Goal: Task Accomplishment & Management: Complete application form

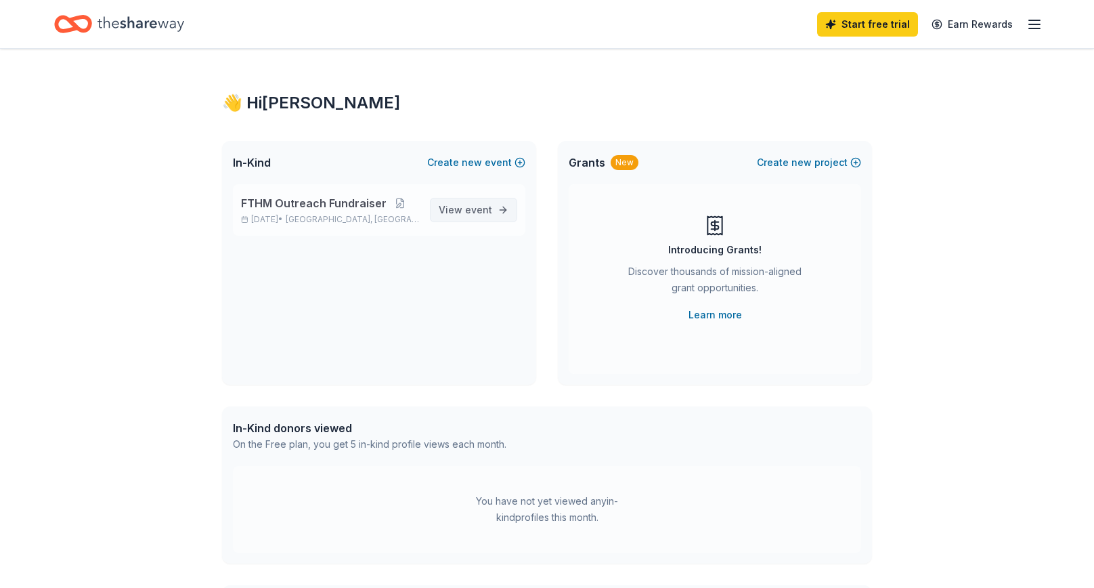
click at [496, 209] on link "View event" at bounding box center [473, 210] width 87 height 24
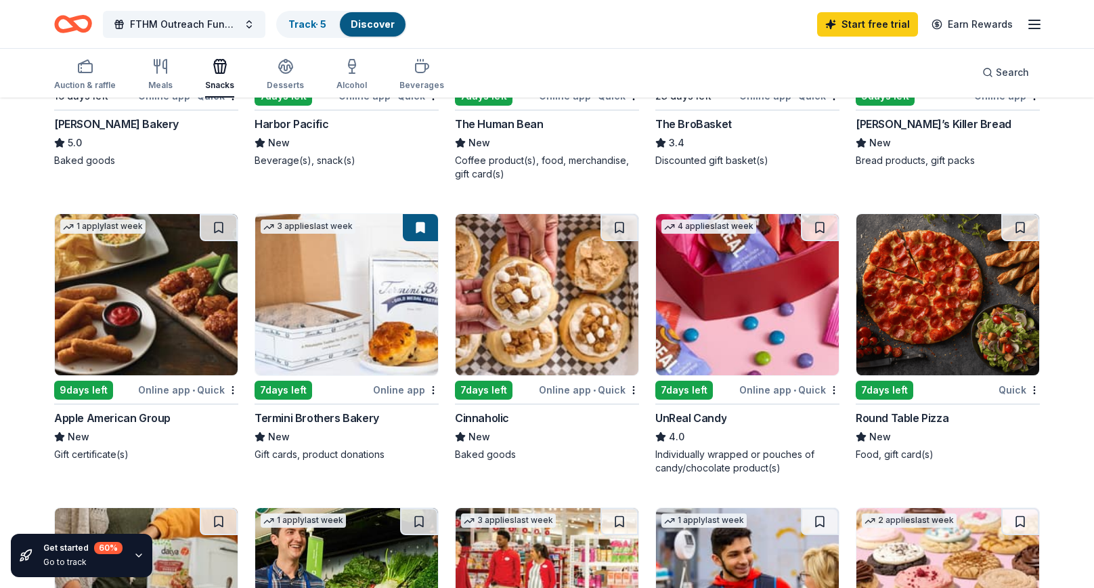
scroll to position [633, 0]
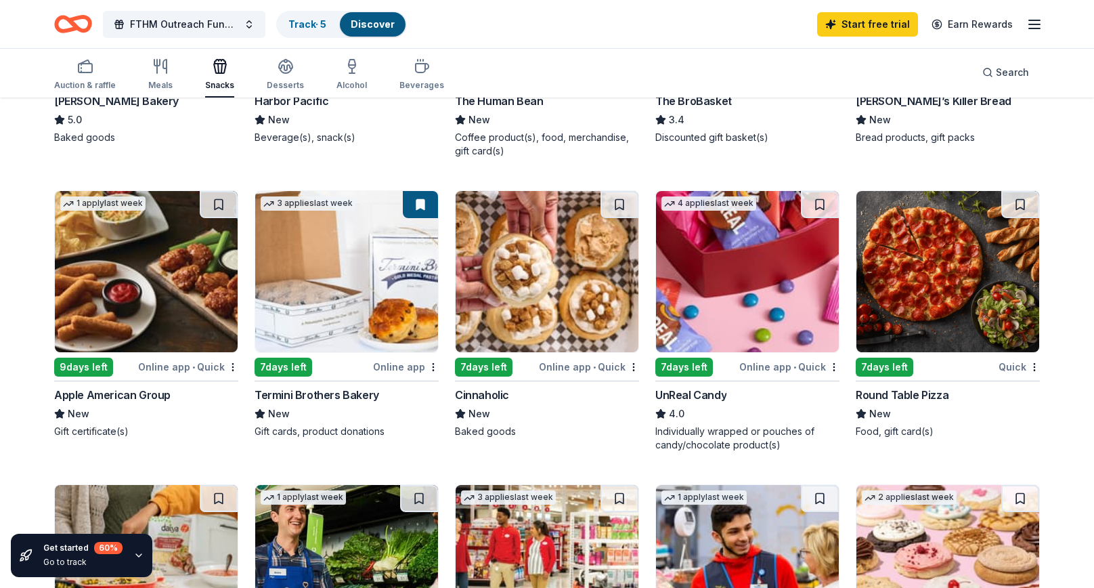
click at [1009, 359] on div "Quick" at bounding box center [1019, 366] width 41 height 17
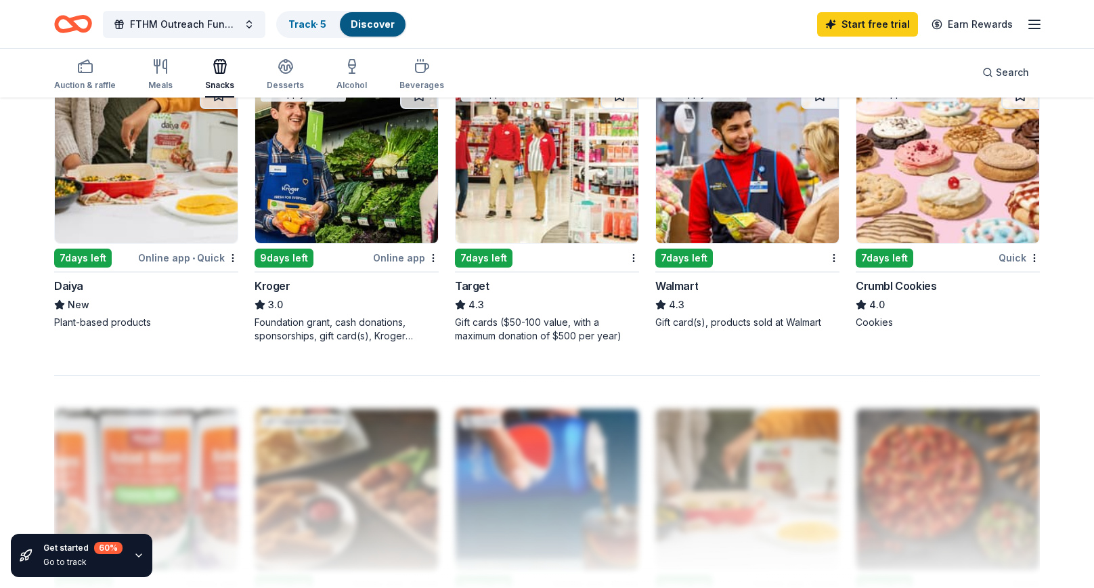
scroll to position [1037, 0]
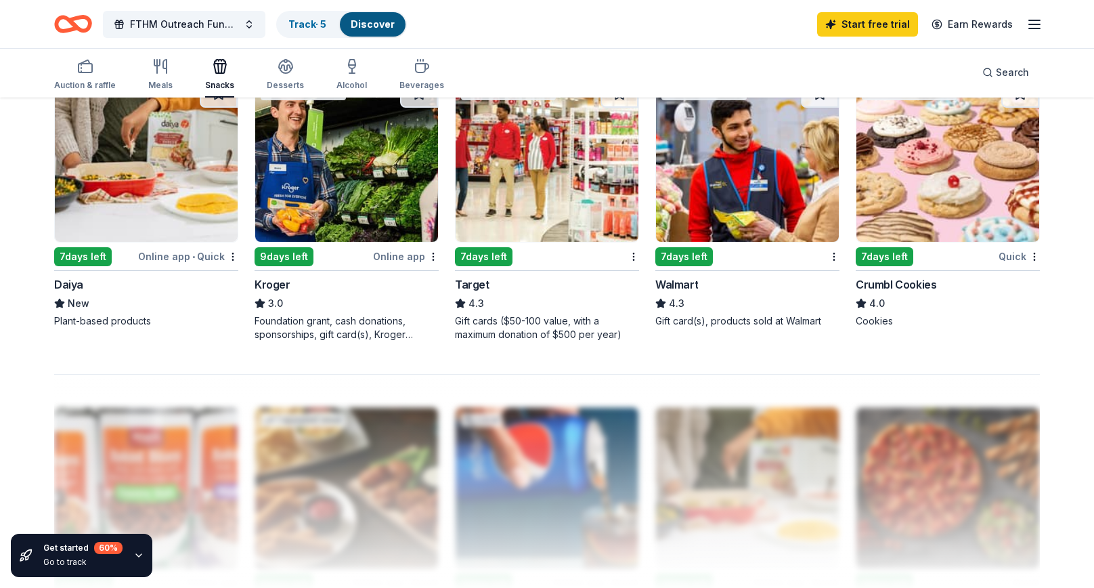
click at [698, 283] on div "Walmart" at bounding box center [747, 284] width 184 height 16
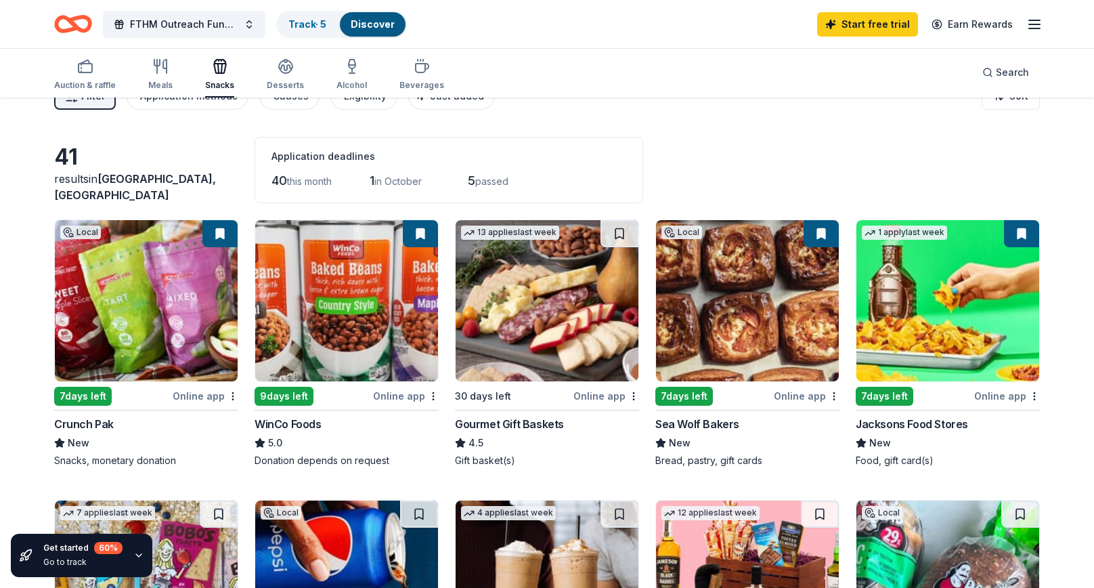
scroll to position [0, 0]
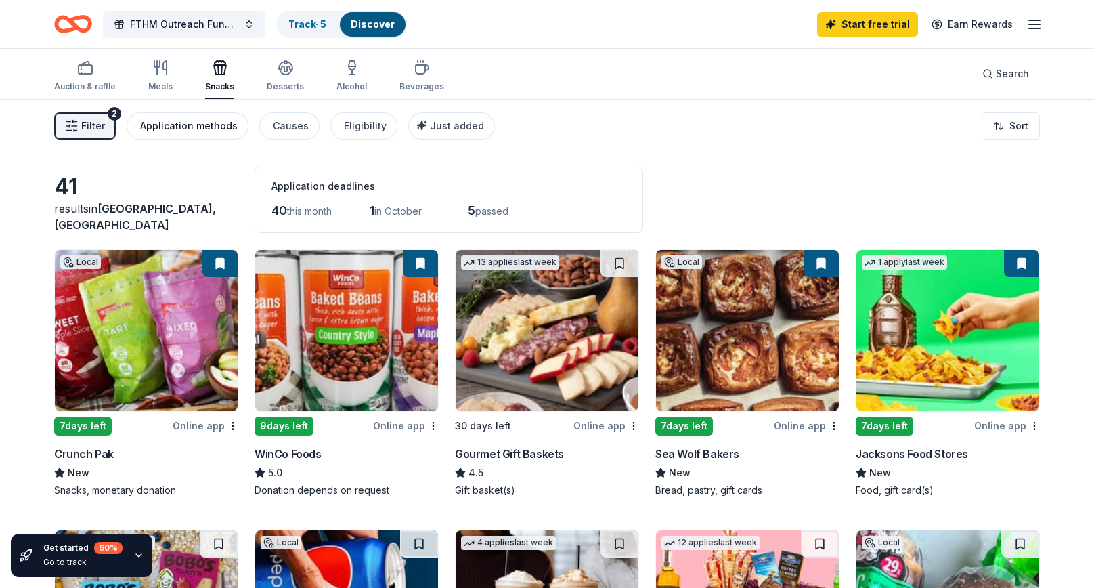
click at [173, 126] on div "Application methods" at bounding box center [188, 126] width 97 height 16
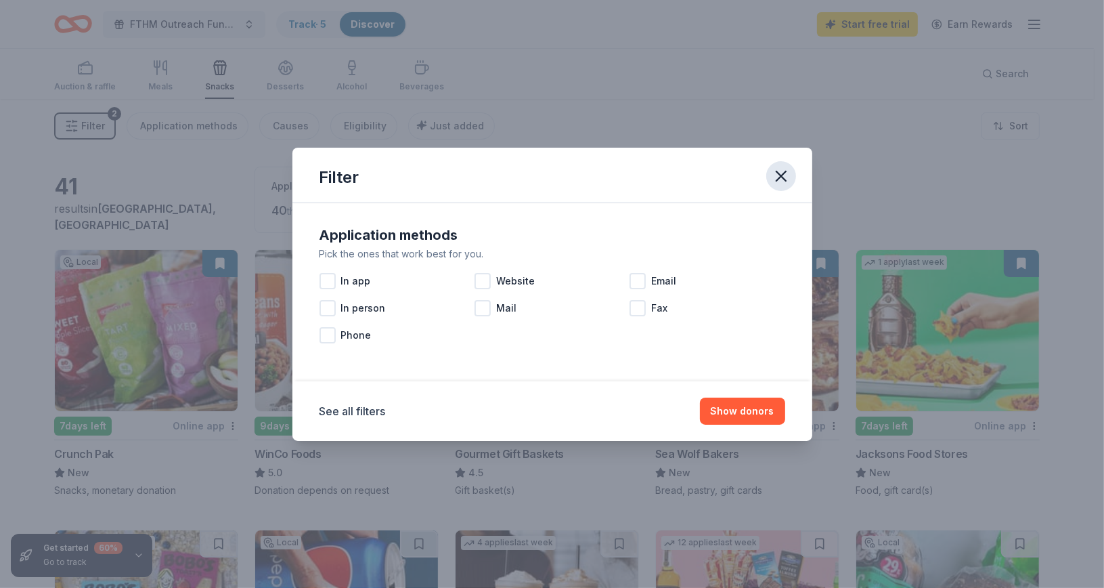
click at [788, 169] on icon "button" at bounding box center [781, 176] width 19 height 19
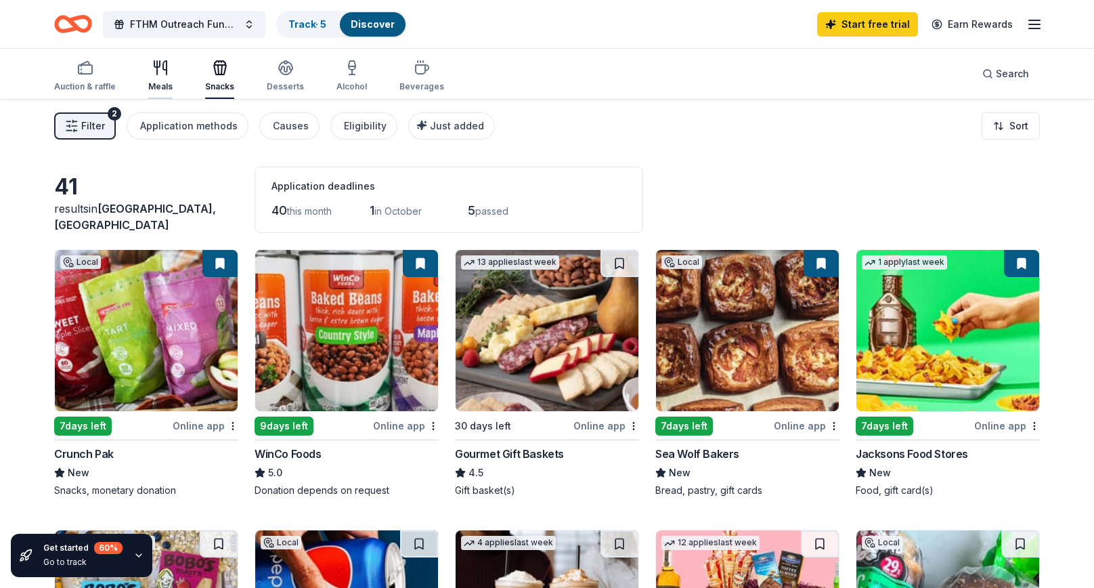
click at [158, 76] on div "Meals" at bounding box center [160, 76] width 24 height 32
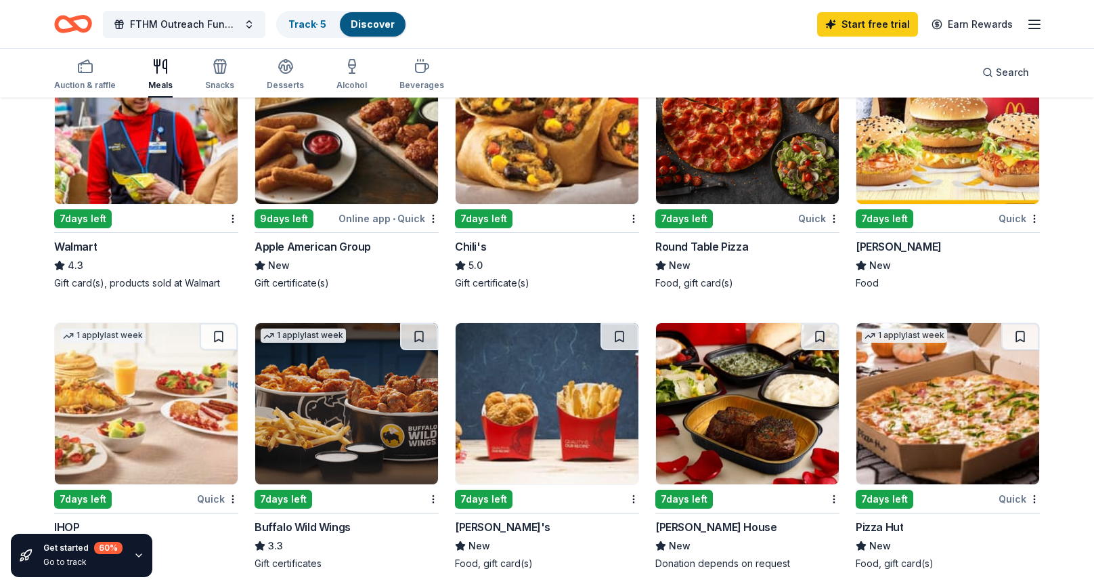
scroll to position [499, 0]
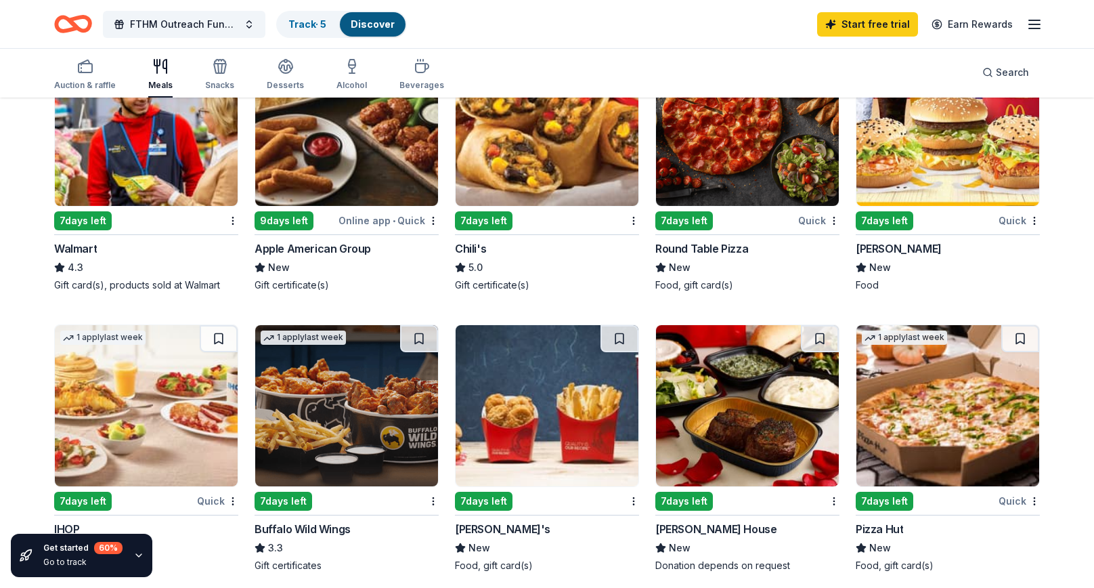
click at [708, 246] on div "Round Table Pizza" at bounding box center [701, 248] width 93 height 16
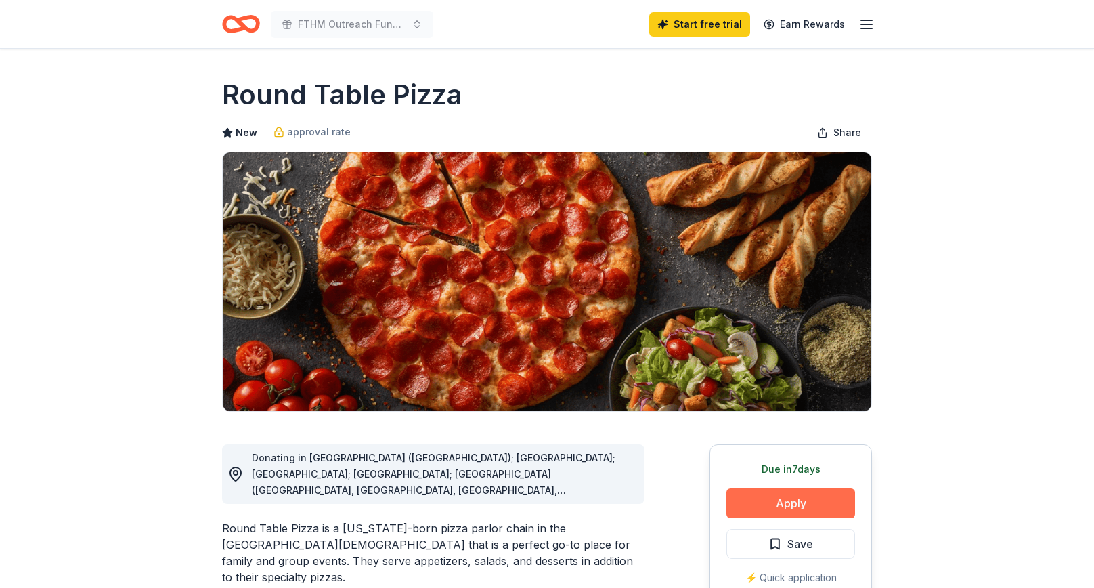
click at [764, 494] on button "Apply" at bounding box center [790, 503] width 129 height 30
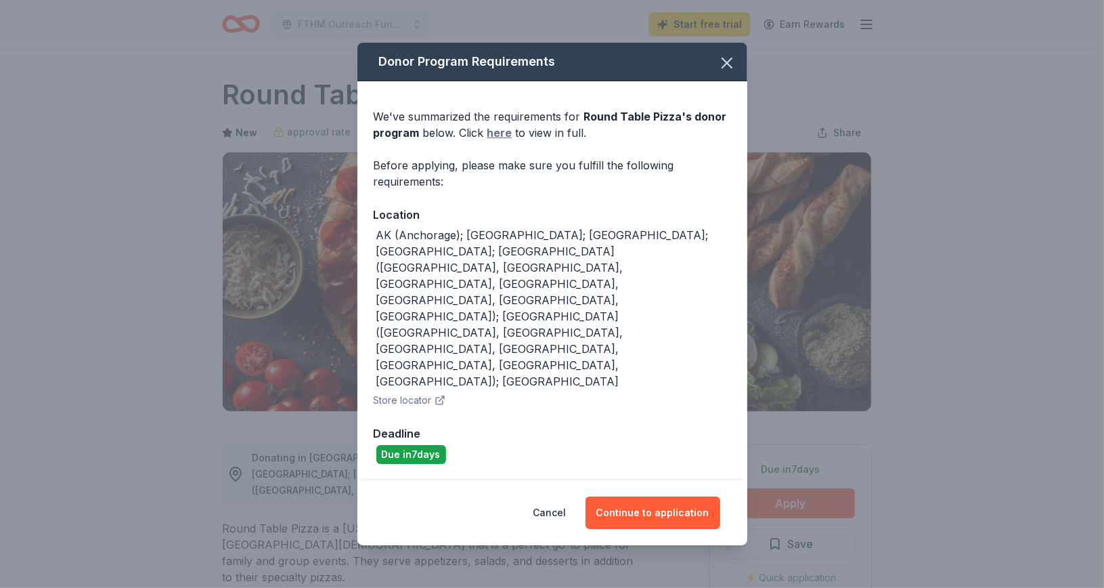
click at [501, 141] on link "here" at bounding box center [499, 133] width 25 height 16
click at [643, 496] on button "Continue to application" at bounding box center [653, 512] width 135 height 32
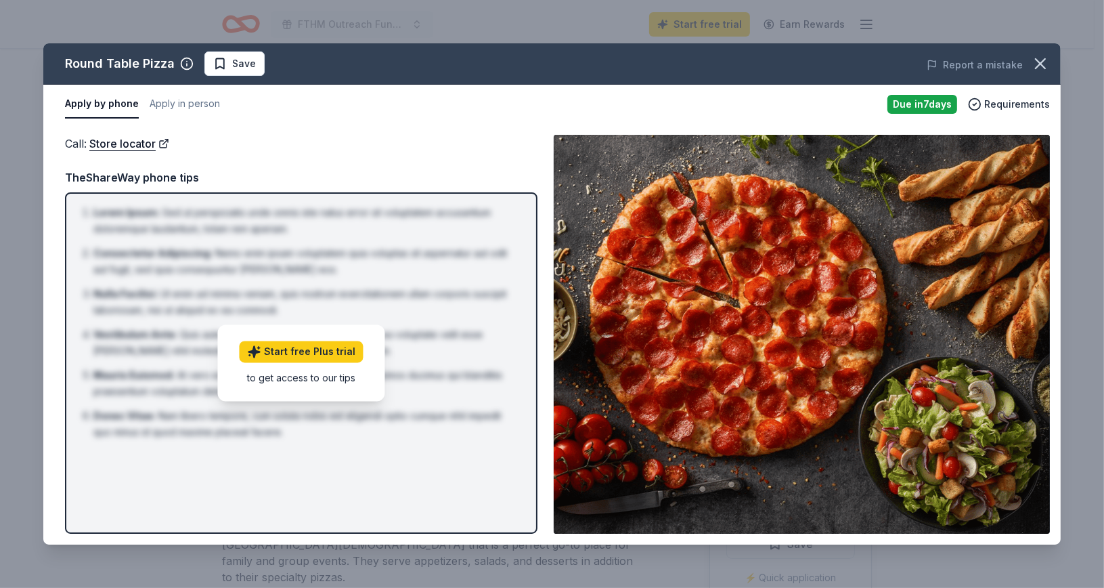
click at [330, 137] on div "Call : Store locator" at bounding box center [301, 144] width 473 height 18
click at [1044, 60] on icon "button" at bounding box center [1040, 63] width 9 height 9
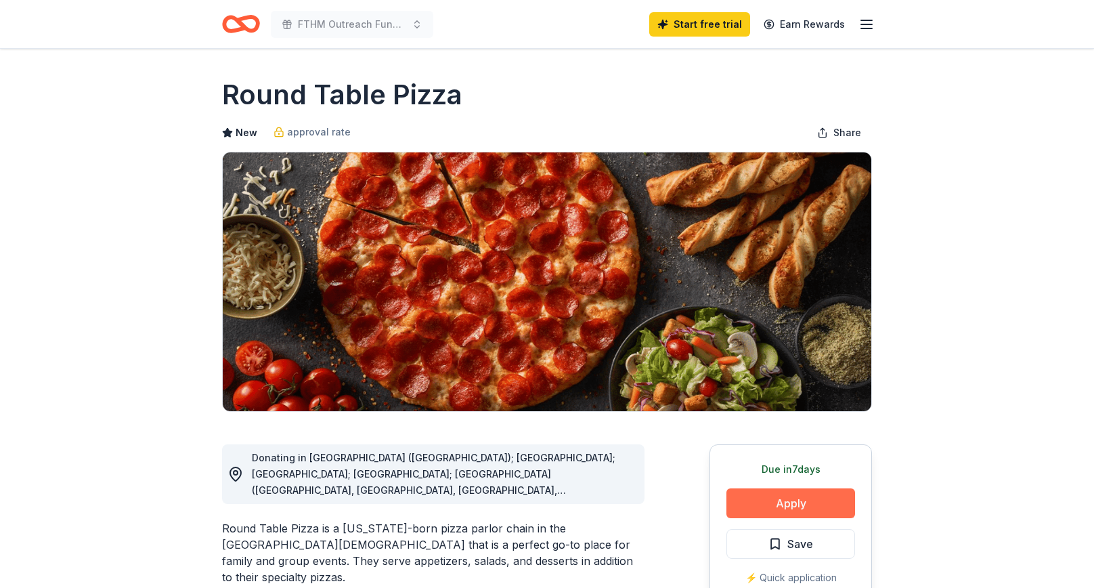
click at [804, 498] on button "Apply" at bounding box center [790, 503] width 129 height 30
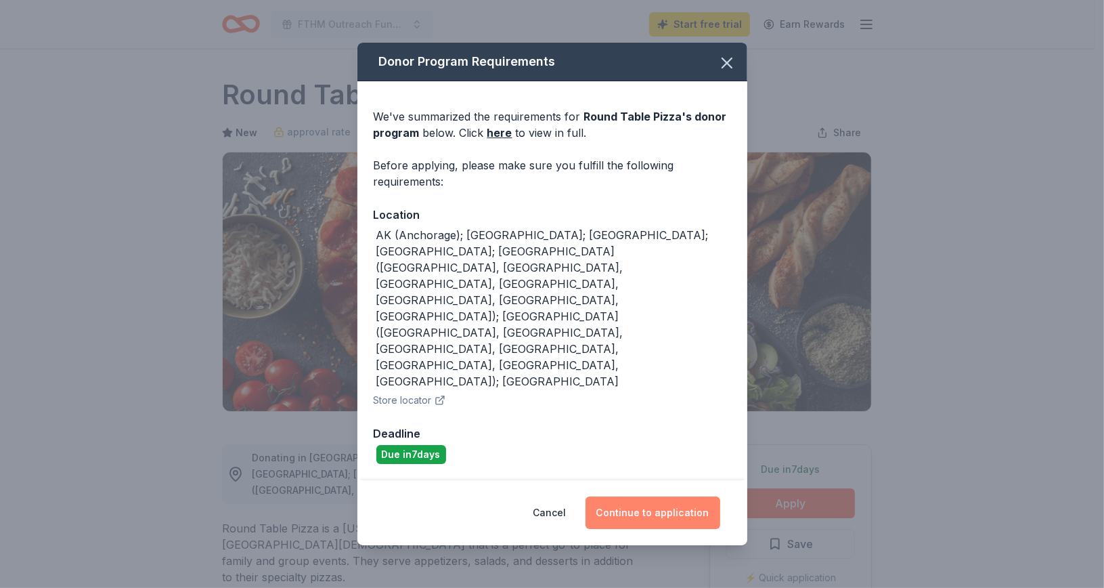
click at [661, 496] on button "Continue to application" at bounding box center [653, 512] width 135 height 32
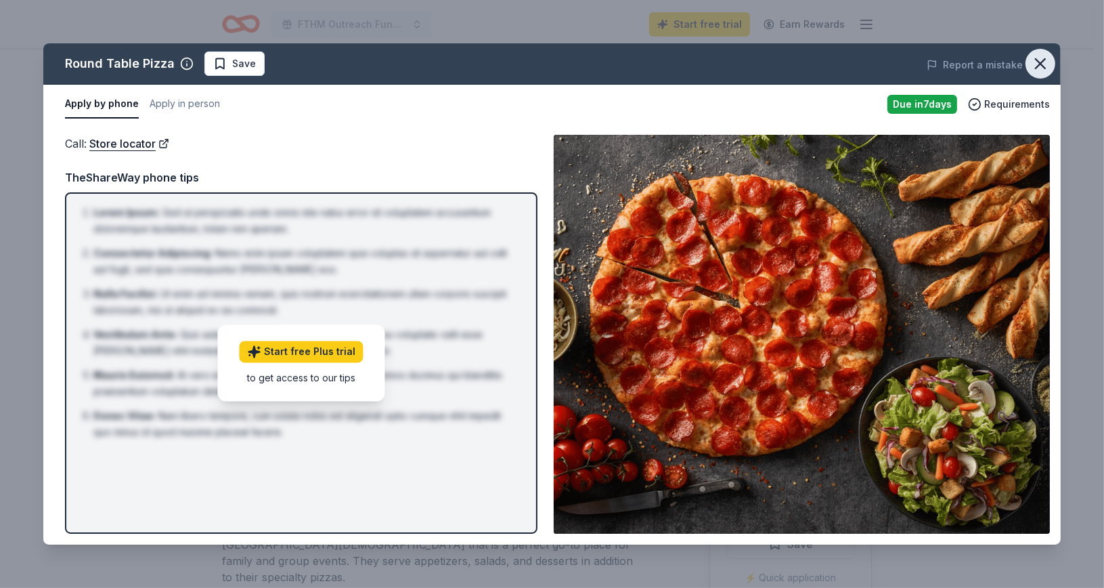
click at [1043, 70] on icon "button" at bounding box center [1040, 63] width 19 height 19
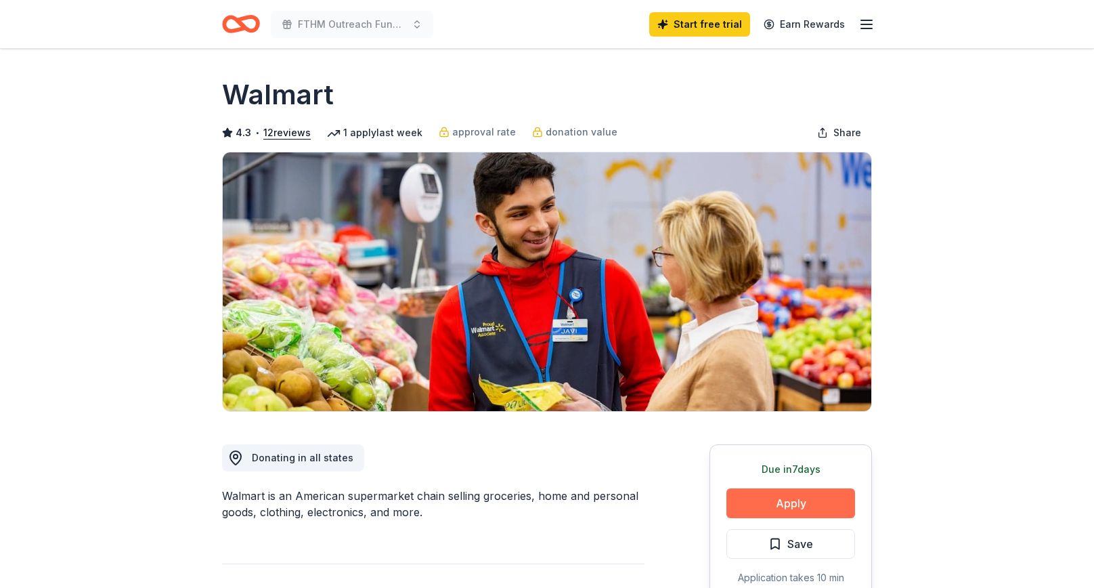
click at [777, 496] on button "Apply" at bounding box center [790, 503] width 129 height 30
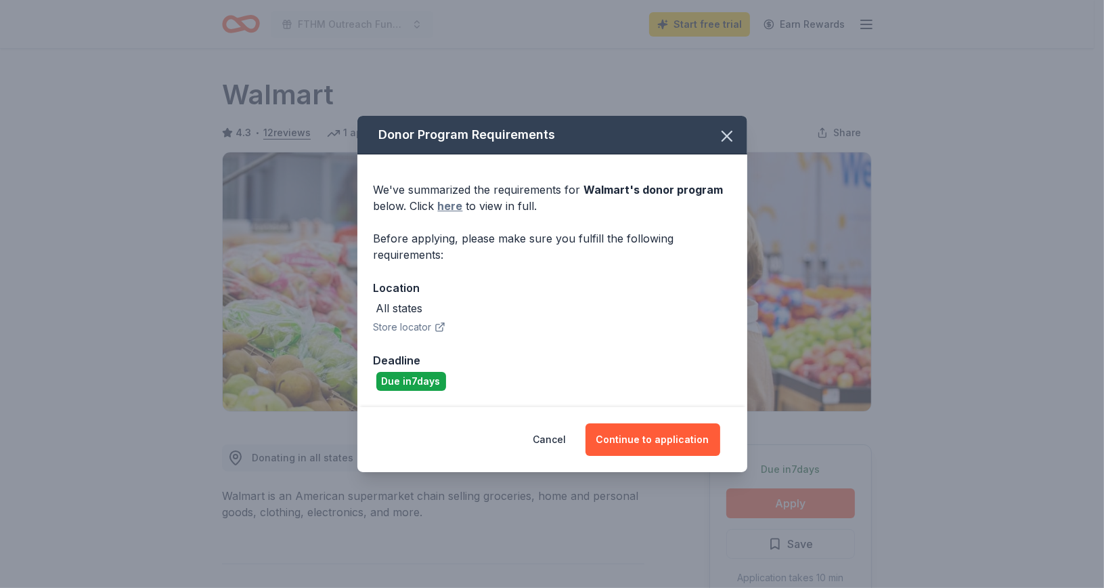
click at [452, 203] on link "here" at bounding box center [450, 206] width 25 height 16
click at [655, 429] on button "Continue to application" at bounding box center [653, 439] width 135 height 32
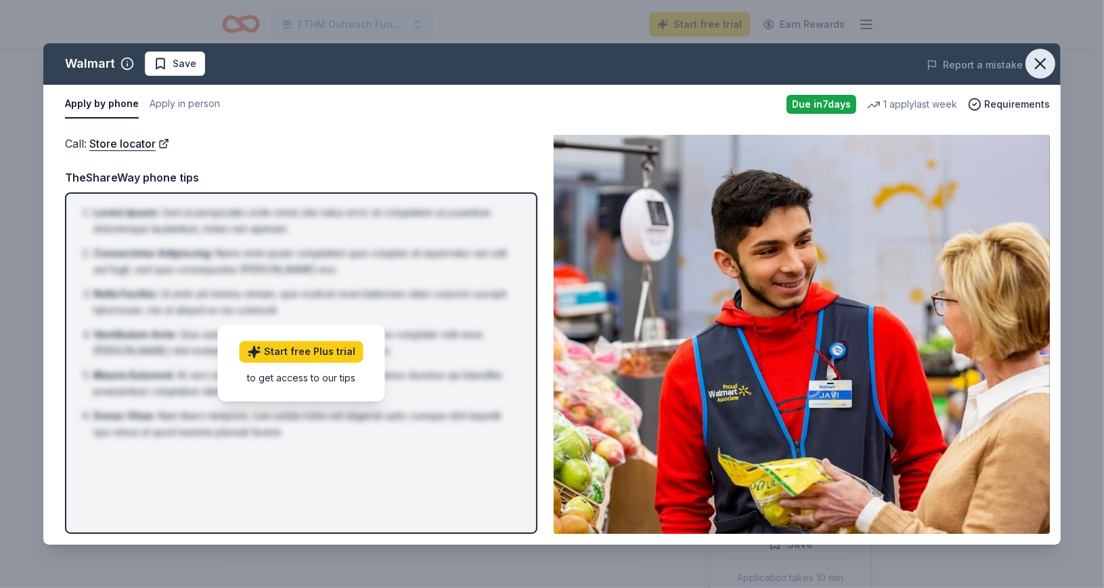
click at [1043, 58] on icon "button" at bounding box center [1040, 63] width 19 height 19
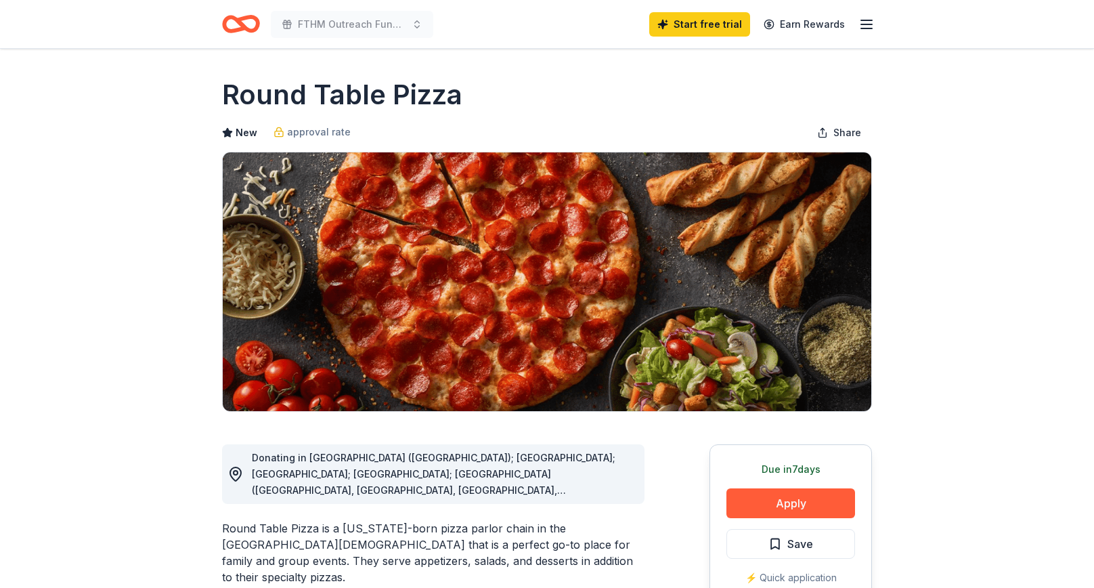
click at [774, 487] on div "Due in 7 days Apply Save ⚡️ Quick application" at bounding box center [791, 523] width 162 height 158
click at [774, 496] on button "Apply" at bounding box center [790, 503] width 129 height 30
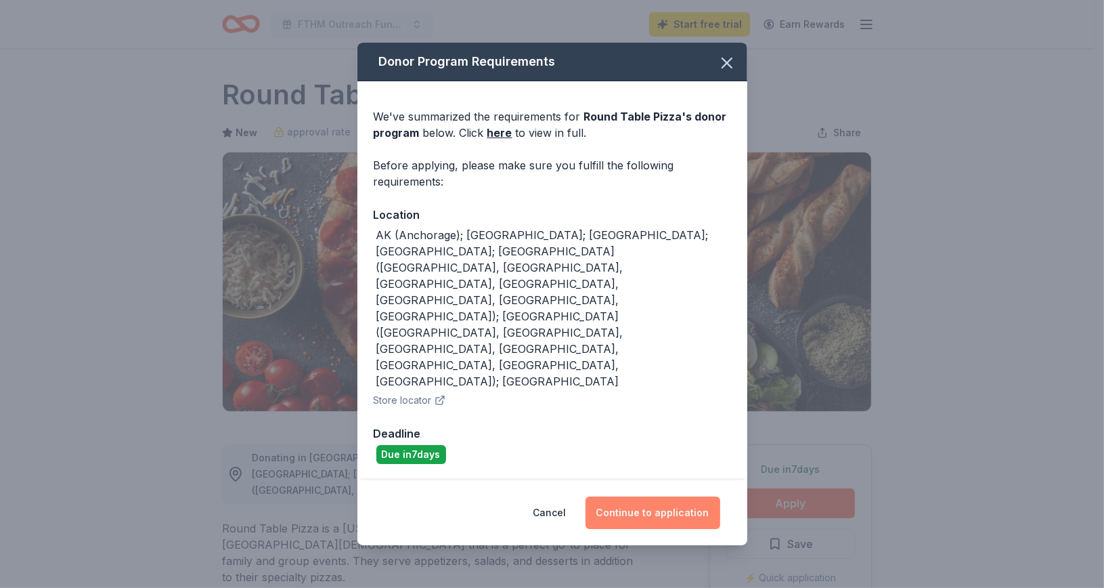
click at [675, 496] on button "Continue to application" at bounding box center [653, 512] width 135 height 32
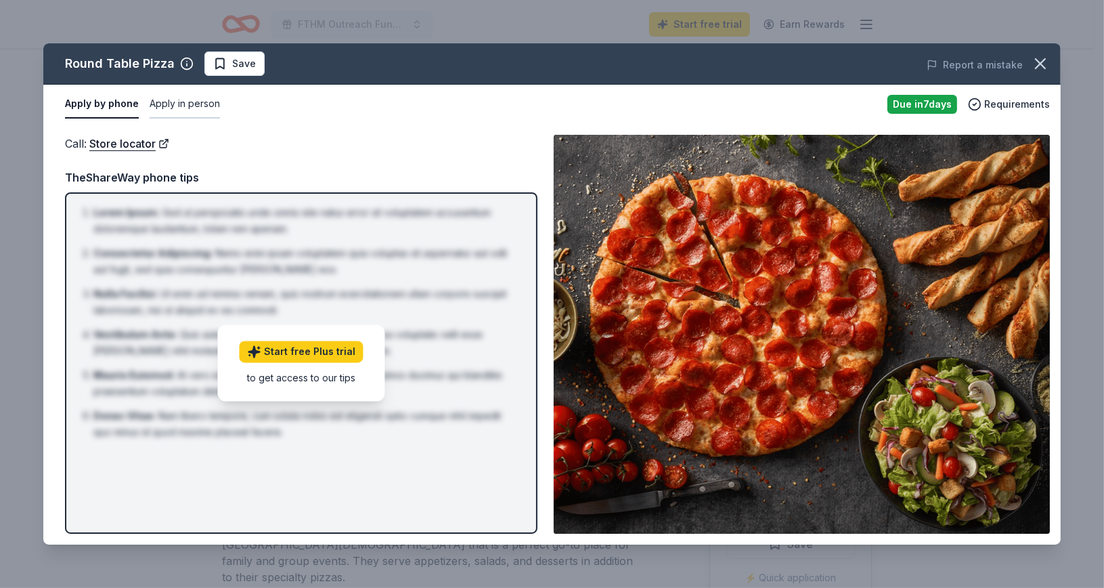
click at [190, 105] on button "Apply in person" at bounding box center [185, 104] width 70 height 28
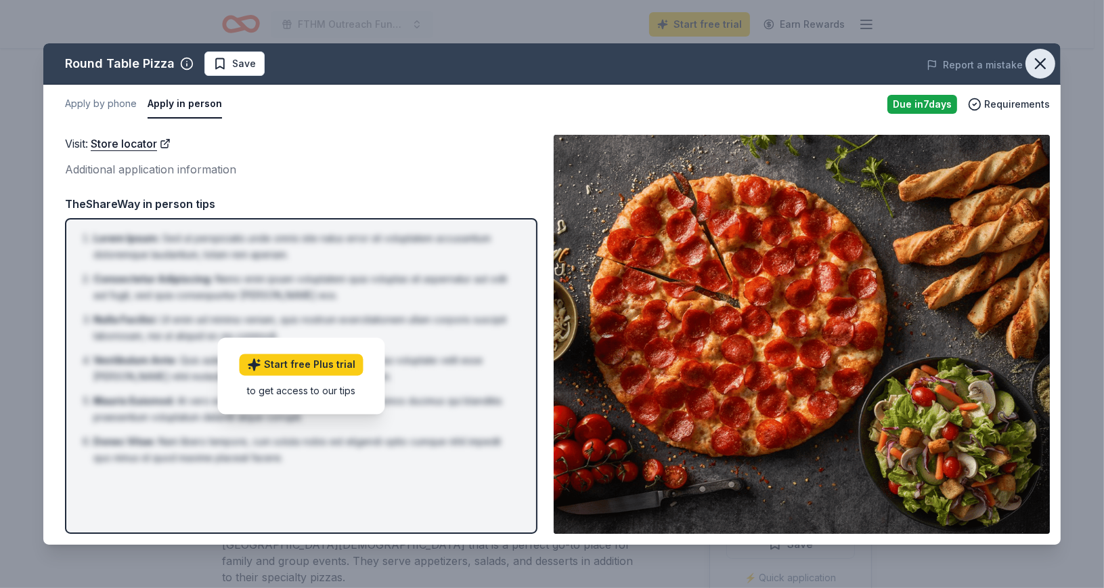
click at [1040, 65] on icon "button" at bounding box center [1040, 63] width 9 height 9
